Goal: Task Accomplishment & Management: Complete application form

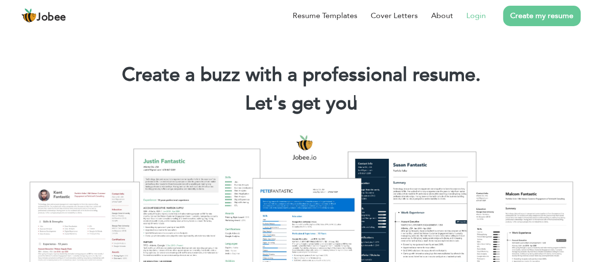
click at [471, 18] on link "Login" at bounding box center [477, 15] width 20 height 11
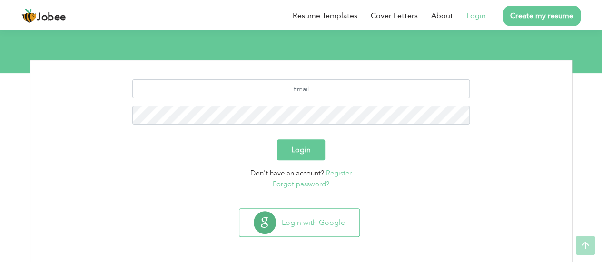
scroll to position [99, 0]
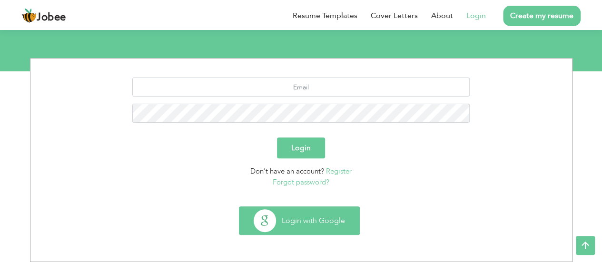
click at [315, 227] on button "Login with Google" at bounding box center [299, 221] width 120 height 28
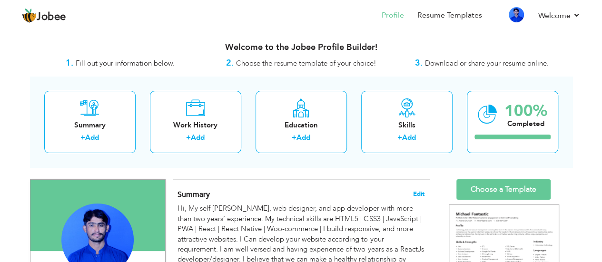
click at [420, 191] on span "Edit" at bounding box center [418, 194] width 11 height 7
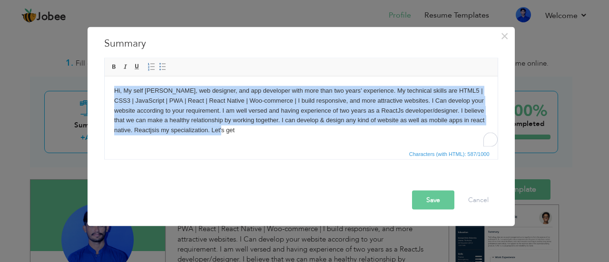
drag, startPoint x: 230, startPoint y: 135, endPoint x: 106, endPoint y: 92, distance: 131.9
click at [106, 92] on html "Hi, My self Khatumal, web designer, and app developer with more than two years’…" at bounding box center [300, 110] width 393 height 69
copy body "Hi, My self Khatumal, web designer, and app developer with more than two years’…"
click at [328, 131] on body "Hi, My self Khatumal, web designer, and app developer with more than two years’…" at bounding box center [301, 111] width 374 height 50
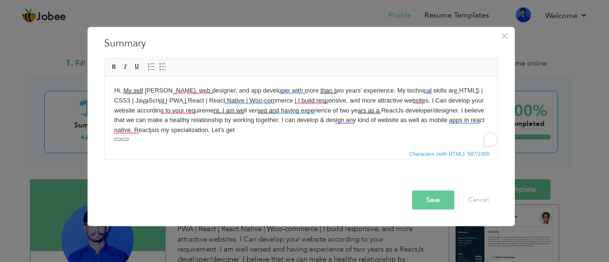
click at [252, 132] on body "Hi, My self Khatumal, web designer, and app developer with more than two years’…" at bounding box center [301, 111] width 374 height 50
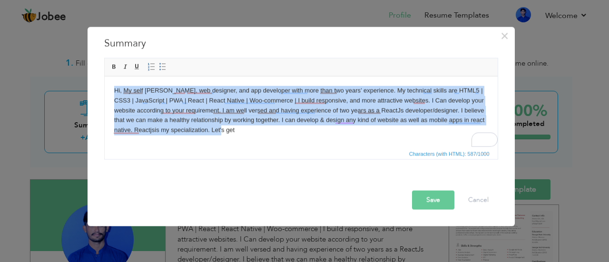
drag, startPoint x: 252, startPoint y: 132, endPoint x: 106, endPoint y: 87, distance: 152.9
click at [106, 87] on html "Hi, My self Khatumal, web designer, and app developer with more than two years’…" at bounding box center [300, 110] width 393 height 69
click at [226, 108] on body "Hi, My self Khatumal, web designer, and app developer with more than two years’…" at bounding box center [301, 111] width 374 height 50
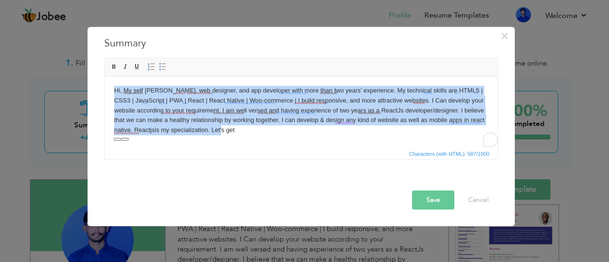
drag, startPoint x: 226, startPoint y: 127, endPoint x: 110, endPoint y: 93, distance: 120.7
click at [110, 93] on html "Hi, My self Khatumal, web designer, and app developer with more than two years’…" at bounding box center [300, 110] width 393 height 69
paste body "To enrich screen reader interactions, please activate Accessibility in Grammarl…"
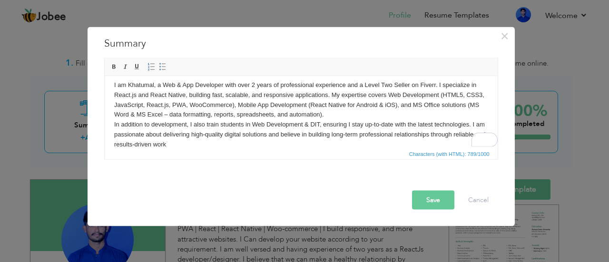
scroll to position [6, 0]
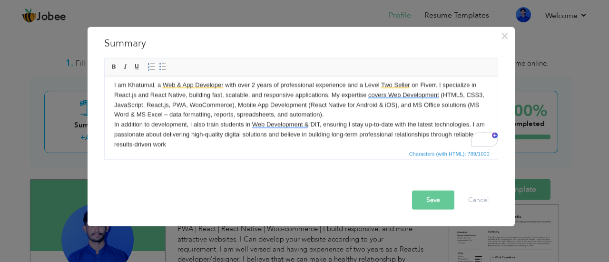
click at [436, 199] on button "Save" at bounding box center [433, 199] width 42 height 19
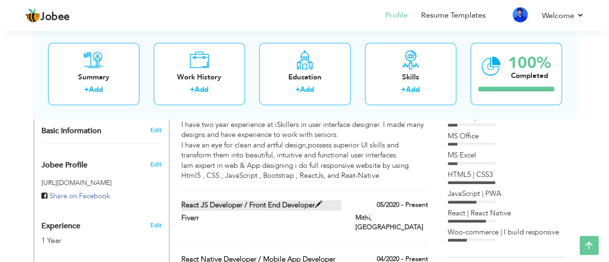
scroll to position [228, 0]
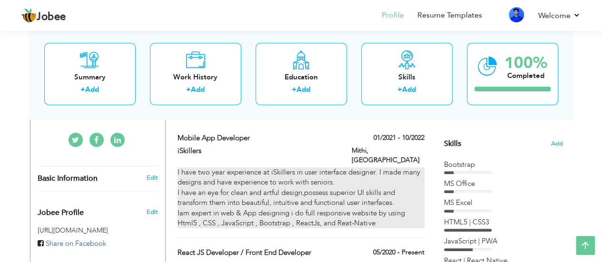
click at [378, 186] on div "I have two year experience at iSkillers in user interface designer. I made many…" at bounding box center [301, 198] width 247 height 61
type input "Mobile App Developer"
type input "iSkillers"
type input "01/2021"
type input "10/2022"
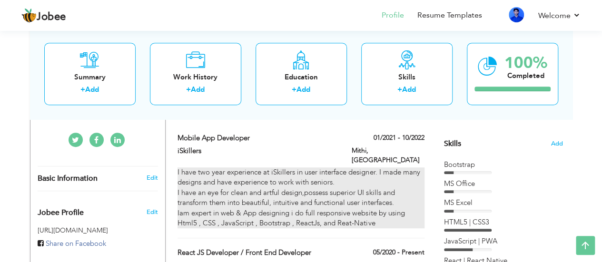
type input "[GEOGRAPHIC_DATA]"
type input "Mithi"
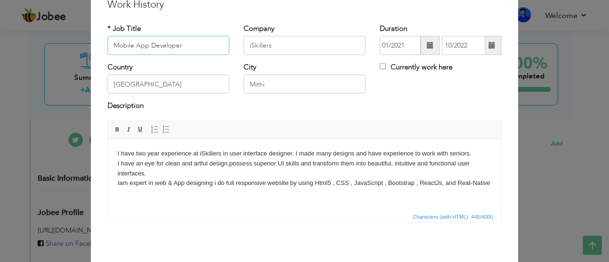
scroll to position [48, 0]
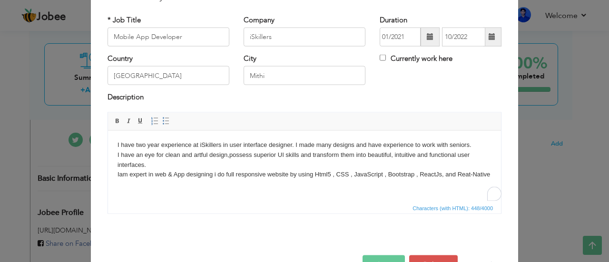
drag, startPoint x: 493, startPoint y: 172, endPoint x: 108, endPoint y: 146, distance: 386.1
click at [108, 146] on html "I have two year experience at iSkillers in user interface designer. I made many…" at bounding box center [304, 159] width 393 height 59
copy body "I have two year experience at iSkillers in user interface designer. I made many…"
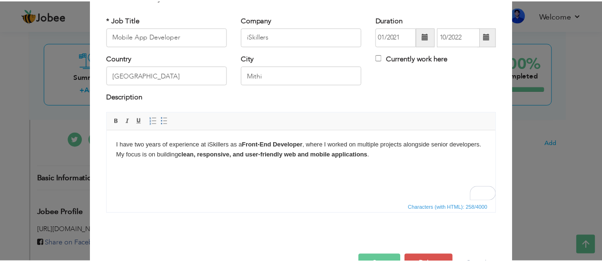
scroll to position [75, 0]
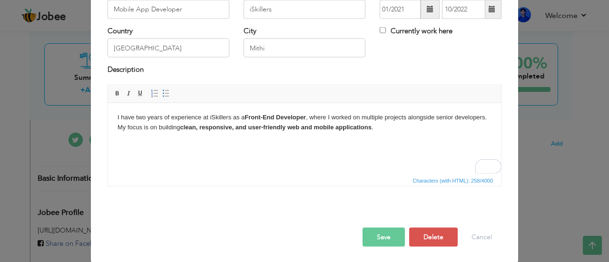
click at [381, 238] on button "Save" at bounding box center [384, 237] width 42 height 19
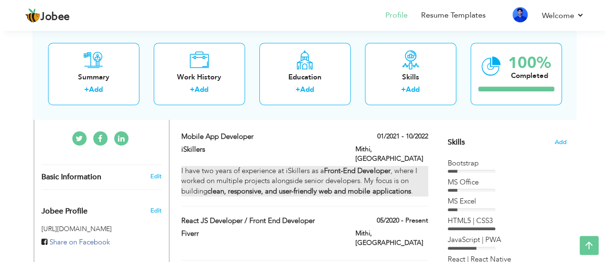
scroll to position [180, 0]
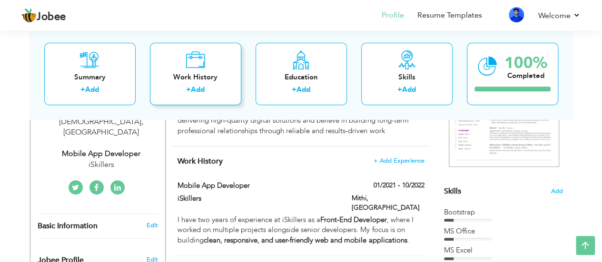
click at [197, 89] on link "Add" at bounding box center [198, 90] width 14 height 10
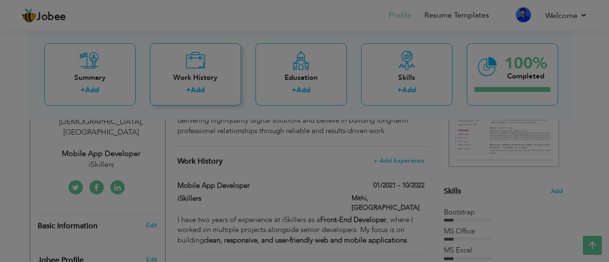
scroll to position [0, 0]
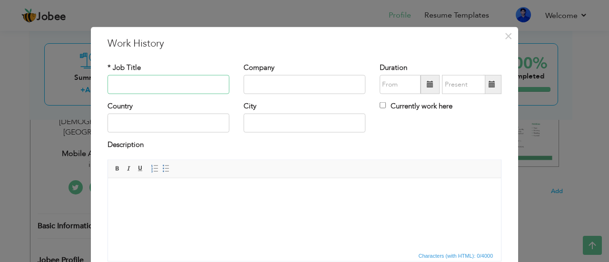
click at [135, 86] on input "text" at bounding box center [169, 84] width 122 height 19
click at [427, 87] on span at bounding box center [430, 84] width 7 height 7
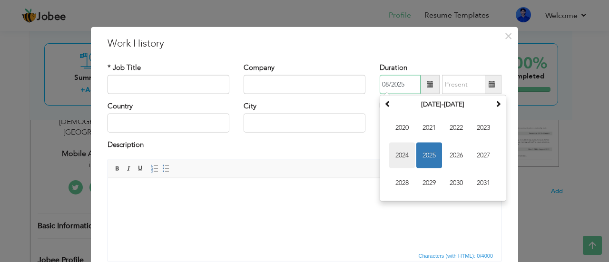
click at [399, 155] on span "2024" at bounding box center [402, 156] width 26 height 26
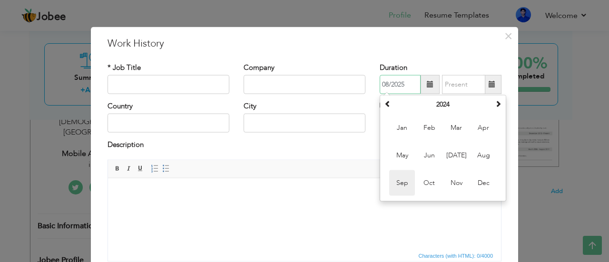
click at [402, 179] on span "Sep" at bounding box center [402, 183] width 26 height 26
type input "09/2024"
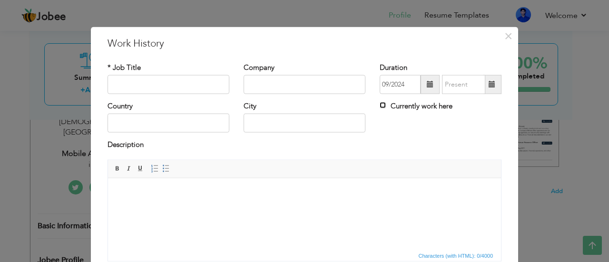
click at [380, 107] on input "Currently work here" at bounding box center [383, 105] width 6 height 6
checkbox input "true"
click at [275, 126] on input "text" at bounding box center [305, 123] width 122 height 19
type input "Mithi"
type input "[GEOGRAPHIC_DATA]"
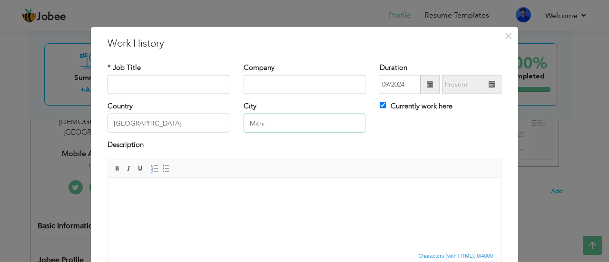
type input "Mithi"
click at [181, 82] on input "text" at bounding box center [169, 84] width 122 height 19
type input "Trainer"
click at [299, 82] on input "text" at bounding box center [305, 84] width 122 height 19
type input "GIBCE MITHI"
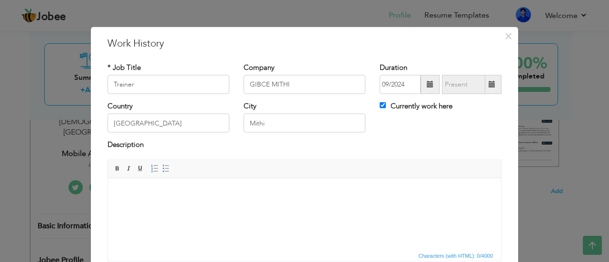
click at [160, 196] on body at bounding box center [305, 193] width 374 height 10
drag, startPoint x: 149, startPoint y: 147, endPoint x: 103, endPoint y: 145, distance: 45.7
click at [103, 145] on div "Description" at bounding box center [304, 150] width 408 height 20
click at [117, 143] on label "Description" at bounding box center [126, 145] width 36 height 10
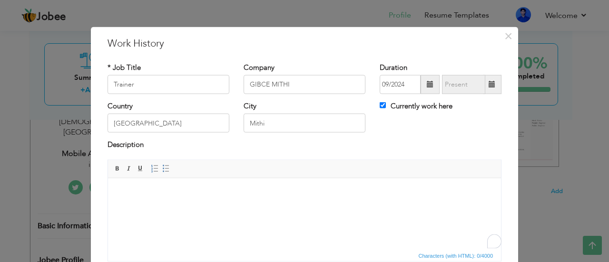
click at [117, 143] on label "Description" at bounding box center [126, 145] width 36 height 10
click at [117, 142] on label "Description" at bounding box center [126, 145] width 36 height 10
click at [117, 141] on label "Description" at bounding box center [126, 145] width 36 height 10
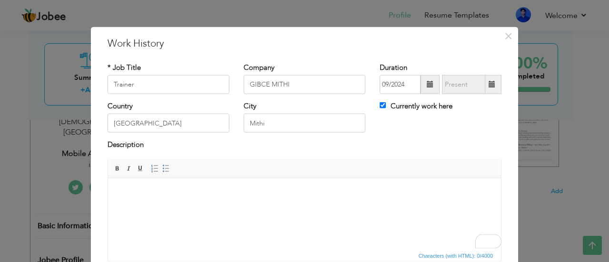
drag, startPoint x: 145, startPoint y: 143, endPoint x: 98, endPoint y: 143, distance: 46.7
click at [100, 143] on div "Description" at bounding box center [304, 150] width 408 height 20
drag, startPoint x: 457, startPoint y: 108, endPoint x: 383, endPoint y: 104, distance: 73.9
click at [392, 109] on div "Currently work here" at bounding box center [441, 107] width 122 height 12
drag, startPoint x: 388, startPoint y: 104, endPoint x: 445, endPoint y: 104, distance: 57.1
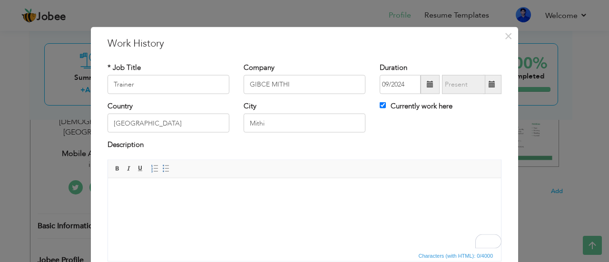
click at [444, 104] on label "Currently work here" at bounding box center [416, 106] width 73 height 10
click at [386, 104] on input "Currently work here" at bounding box center [383, 105] width 6 height 6
click at [455, 102] on div "Currently work here" at bounding box center [441, 107] width 122 height 12
click at [449, 106] on div "Currently work here" at bounding box center [441, 107] width 122 height 12
click at [380, 103] on input "Currently work here" at bounding box center [383, 105] width 6 height 6
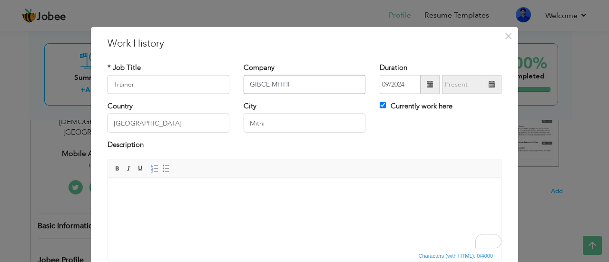
click at [273, 82] on input "GIBCE MITHI" at bounding box center [305, 84] width 122 height 19
drag, startPoint x: 450, startPoint y: 107, endPoint x: 396, endPoint y: 102, distance: 54.5
click at [396, 102] on div "Currently work here" at bounding box center [441, 107] width 122 height 12
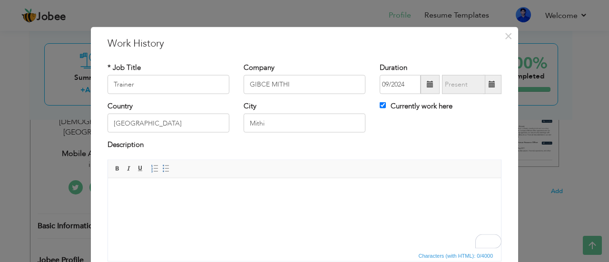
drag, startPoint x: 387, startPoint y: 105, endPoint x: 435, endPoint y: 84, distance: 52.9
click at [428, 106] on label "Currently work here" at bounding box center [416, 106] width 73 height 10
click at [386, 106] on input "Currently work here" at bounding box center [383, 105] width 6 height 6
click at [381, 105] on input "Currently work here" at bounding box center [383, 105] width 6 height 6
checkbox input "true"
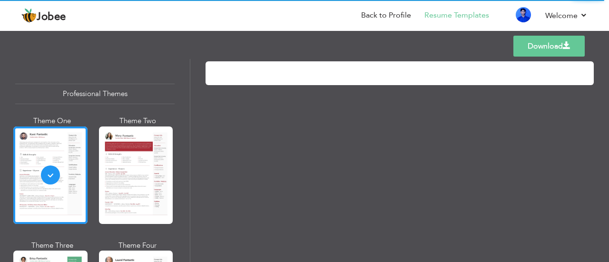
click at [539, 48] on link "Download" at bounding box center [549, 46] width 71 height 21
drag, startPoint x: 138, startPoint y: 173, endPoint x: 339, endPoint y: 195, distance: 202.1
click at [339, 195] on div at bounding box center [399, 160] width 419 height 203
drag, startPoint x: 188, startPoint y: 68, endPoint x: 188, endPoint y: 95, distance: 27.1
click at [188, 95] on div "Professional Themes Theme One Theme Two Theme Three Theme Four" at bounding box center [304, 160] width 609 height 203
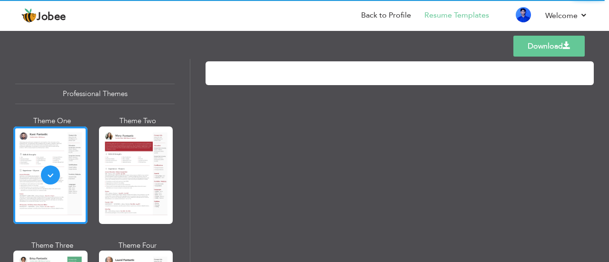
click at [181, 84] on div "Professional Themes Theme One Theme Two Theme Three Theme Four" at bounding box center [304, 160] width 609 height 203
drag, startPoint x: 188, startPoint y: 73, endPoint x: 188, endPoint y: 93, distance: 20.0
click at [188, 93] on div "Professional Themes Theme One Theme Two Theme Three Theme Four" at bounding box center [304, 160] width 609 height 203
click at [546, 47] on link "Download" at bounding box center [549, 46] width 71 height 21
drag, startPoint x: 321, startPoint y: 0, endPoint x: 322, endPoint y: 138, distance: 137.6
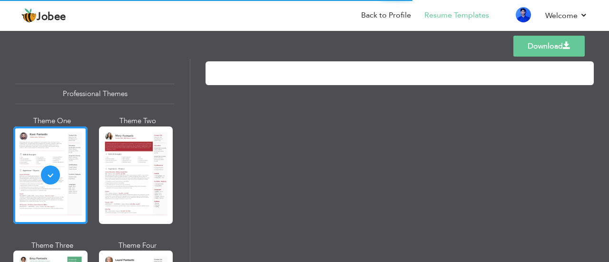
click at [322, 138] on div at bounding box center [399, 160] width 419 height 203
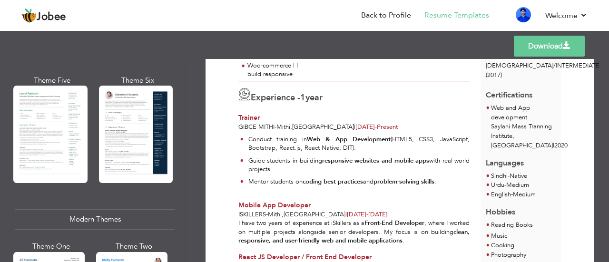
scroll to position [238, 0]
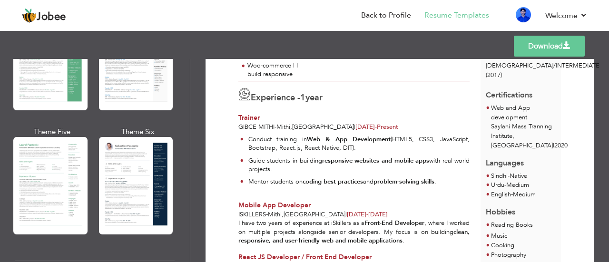
click at [74, 192] on div at bounding box center [50, 186] width 74 height 98
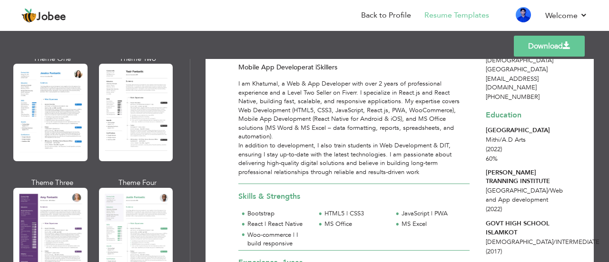
scroll to position [762, 0]
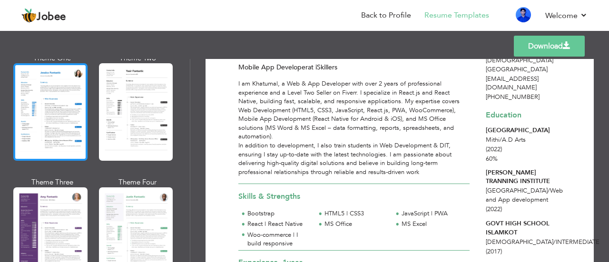
click at [54, 119] on div at bounding box center [50, 112] width 74 height 98
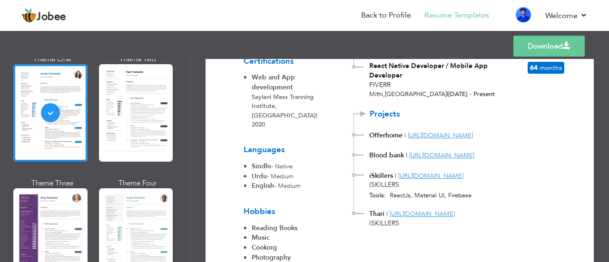
scroll to position [428, 0]
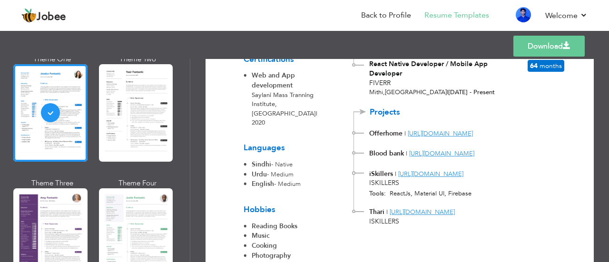
click at [56, 216] on div at bounding box center [50, 238] width 74 height 98
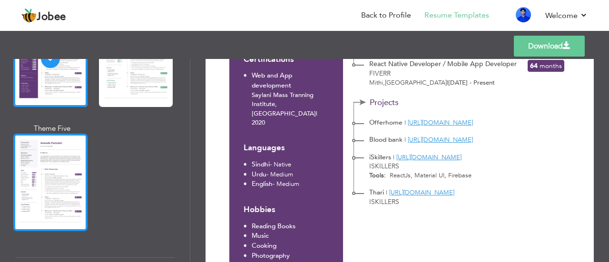
scroll to position [952, 0]
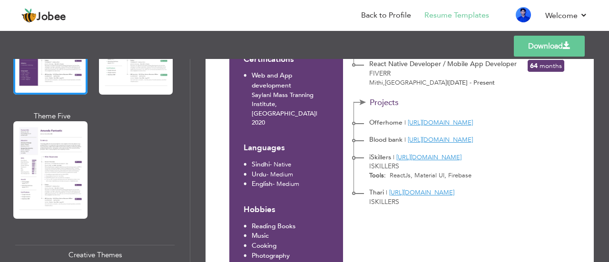
click at [40, 184] on div at bounding box center [50, 170] width 74 height 98
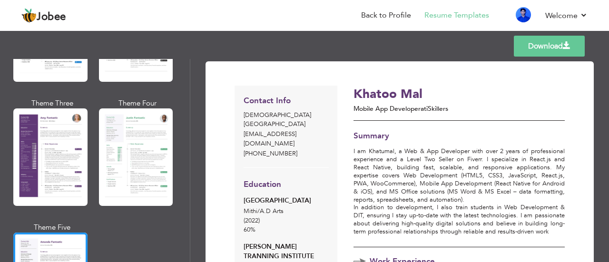
scroll to position [809, 0]
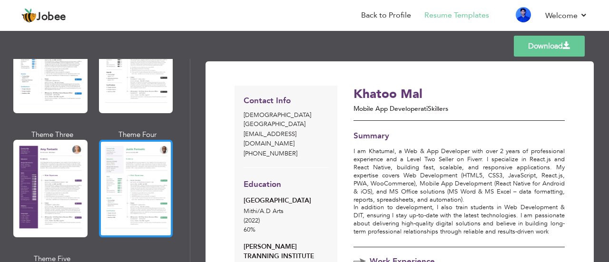
click at [138, 178] on div at bounding box center [136, 189] width 74 height 98
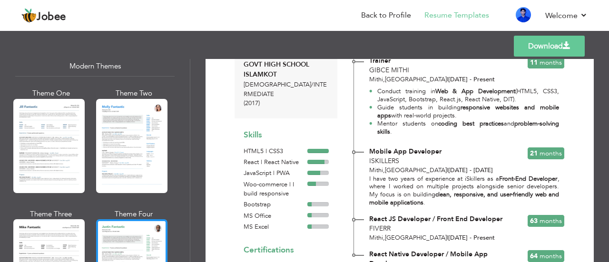
scroll to position [428, 0]
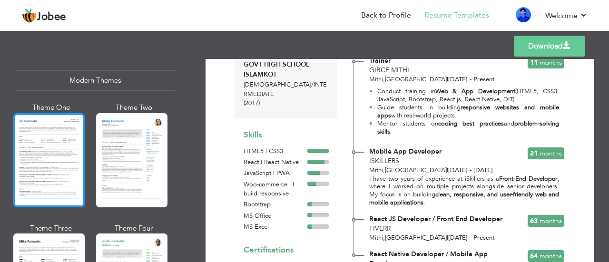
click at [46, 174] on div at bounding box center [48, 160] width 71 height 94
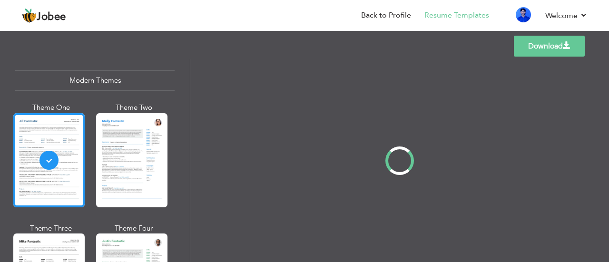
scroll to position [0, 0]
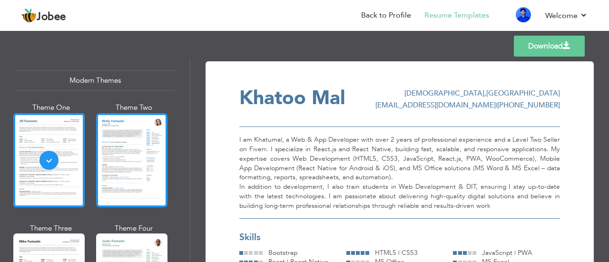
click at [137, 168] on div at bounding box center [131, 160] width 71 height 94
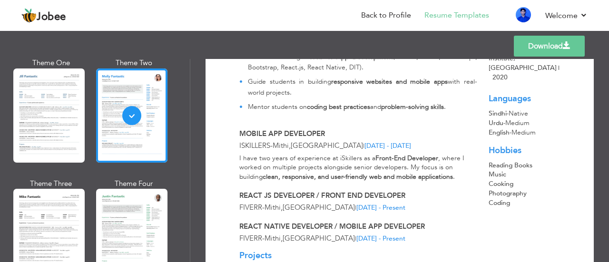
scroll to position [524, 0]
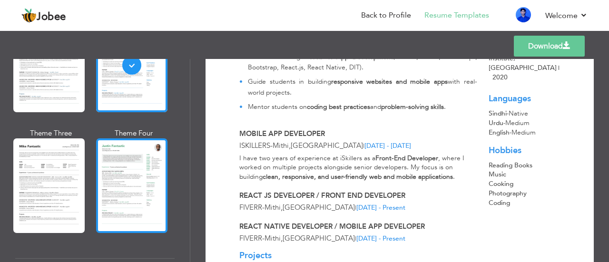
click at [123, 178] on div at bounding box center [131, 186] width 71 height 94
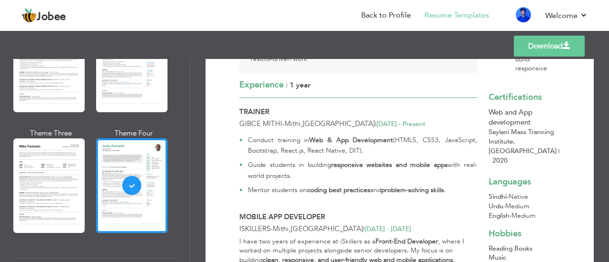
scroll to position [238, 0]
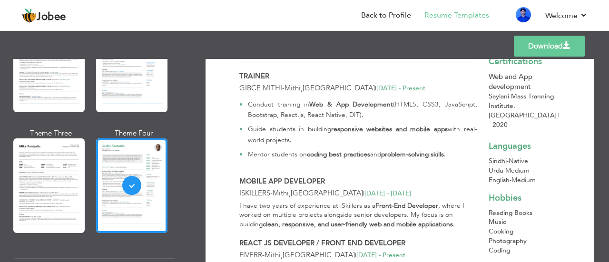
click at [57, 179] on div at bounding box center [48, 186] width 71 height 94
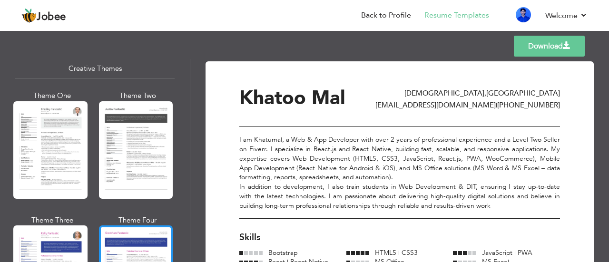
scroll to position [1143, 0]
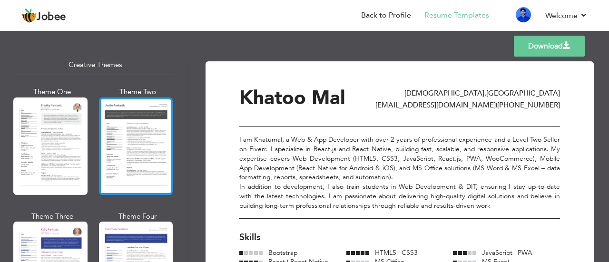
click at [128, 135] on div at bounding box center [136, 147] width 74 height 98
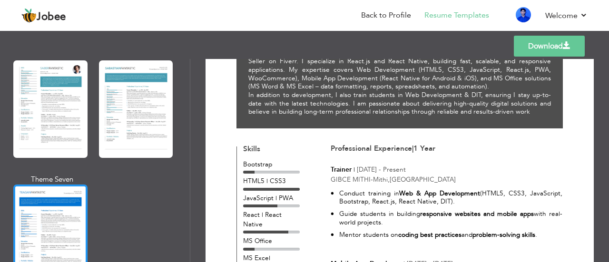
scroll to position [1381, 0]
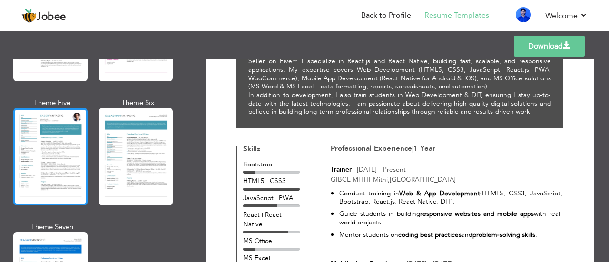
click at [55, 148] on div at bounding box center [50, 157] width 74 height 98
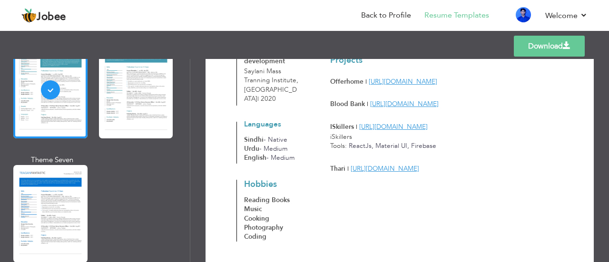
scroll to position [1476, 0]
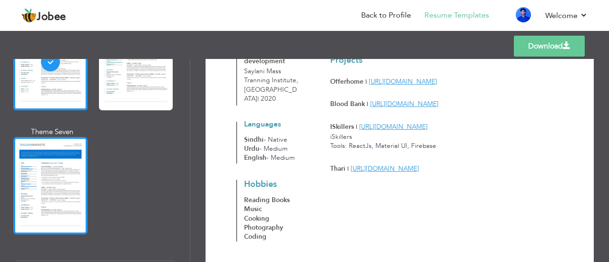
click at [45, 182] on div at bounding box center [50, 186] width 74 height 98
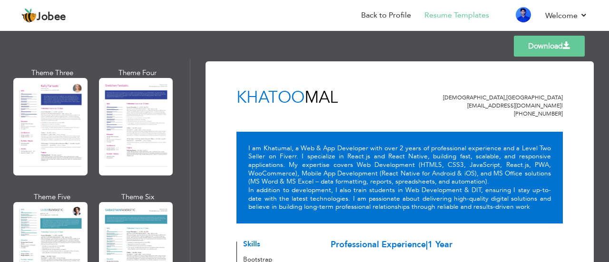
scroll to position [1285, 0]
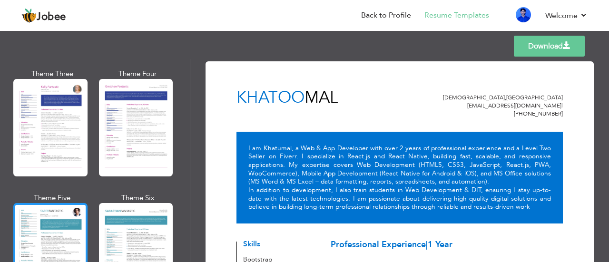
click at [50, 215] on div at bounding box center [50, 252] width 74 height 98
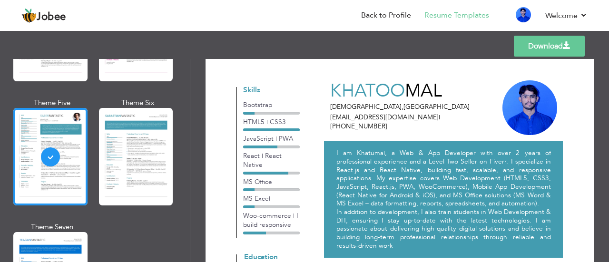
scroll to position [0, 0]
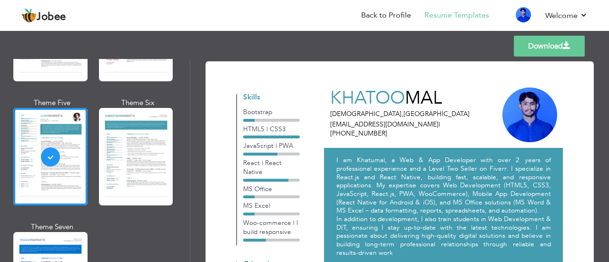
click at [548, 46] on link "Download" at bounding box center [549, 46] width 71 height 21
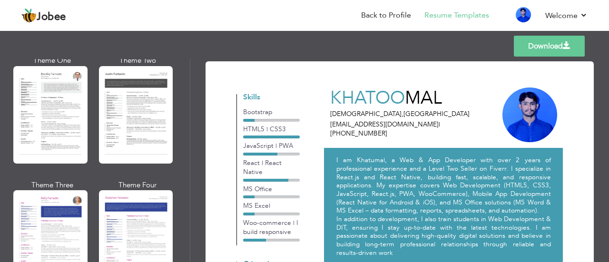
scroll to position [1166, 0]
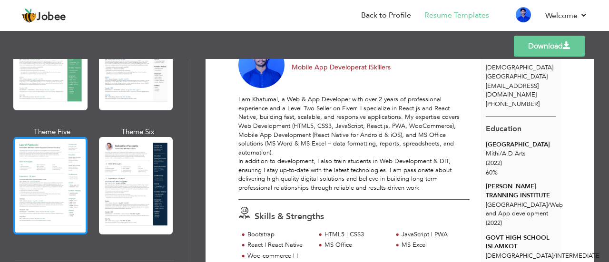
scroll to position [95, 0]
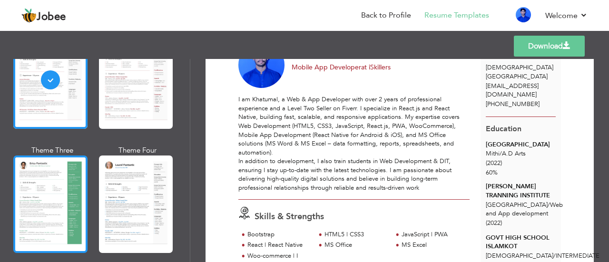
click at [61, 201] on div at bounding box center [50, 205] width 74 height 98
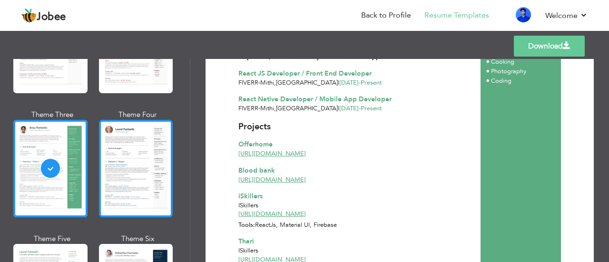
scroll to position [238, 0]
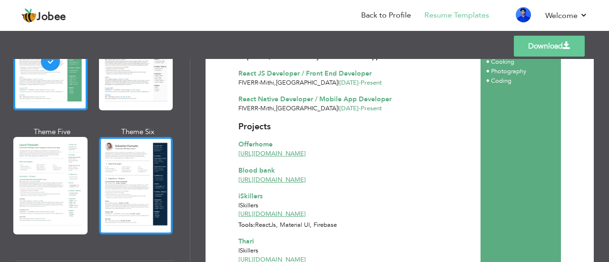
click at [126, 183] on div at bounding box center [136, 186] width 74 height 98
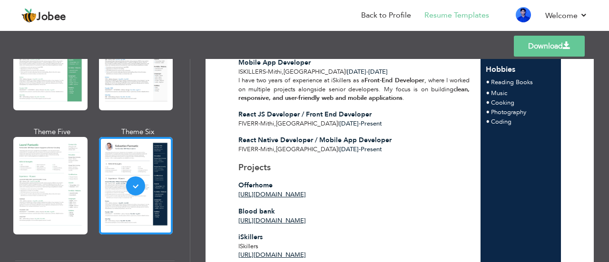
scroll to position [469, 0]
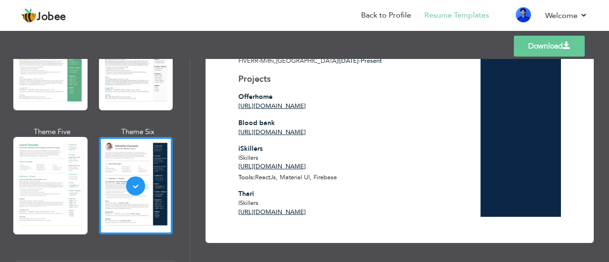
click at [66, 178] on div at bounding box center [50, 186] width 74 height 98
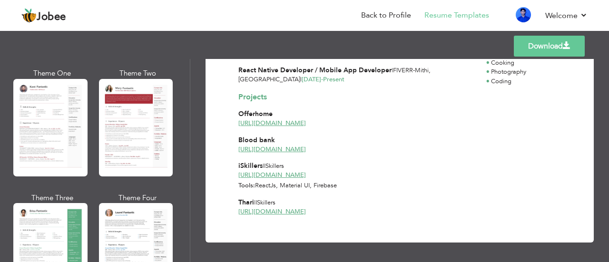
scroll to position [0, 0]
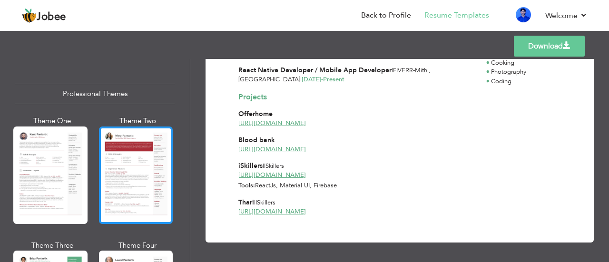
click at [130, 174] on div at bounding box center [136, 176] width 74 height 98
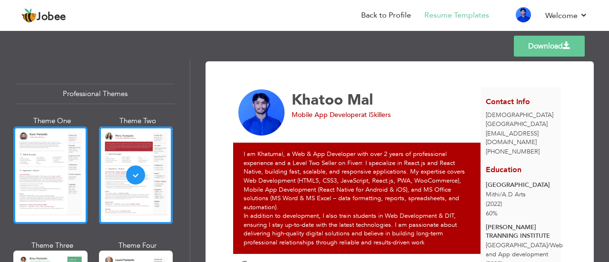
click at [52, 183] on div at bounding box center [50, 176] width 74 height 98
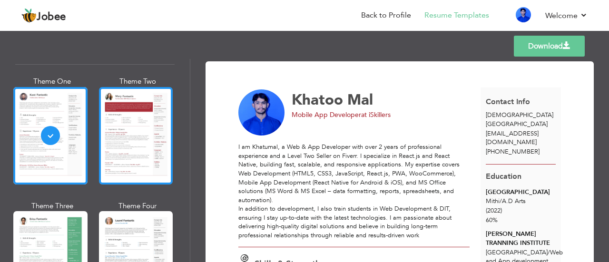
scroll to position [95, 0]
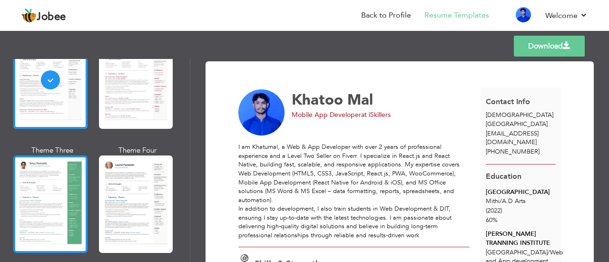
click at [47, 196] on div at bounding box center [50, 205] width 74 height 98
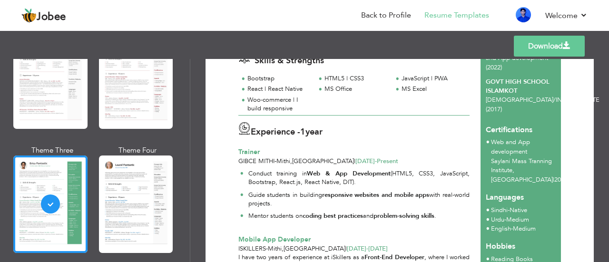
scroll to position [184, 0]
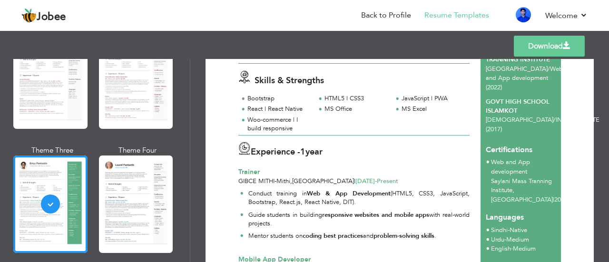
click at [545, 51] on link "Download" at bounding box center [549, 46] width 71 height 21
